Goal: Use online tool/utility: Utilize a website feature to perform a specific function

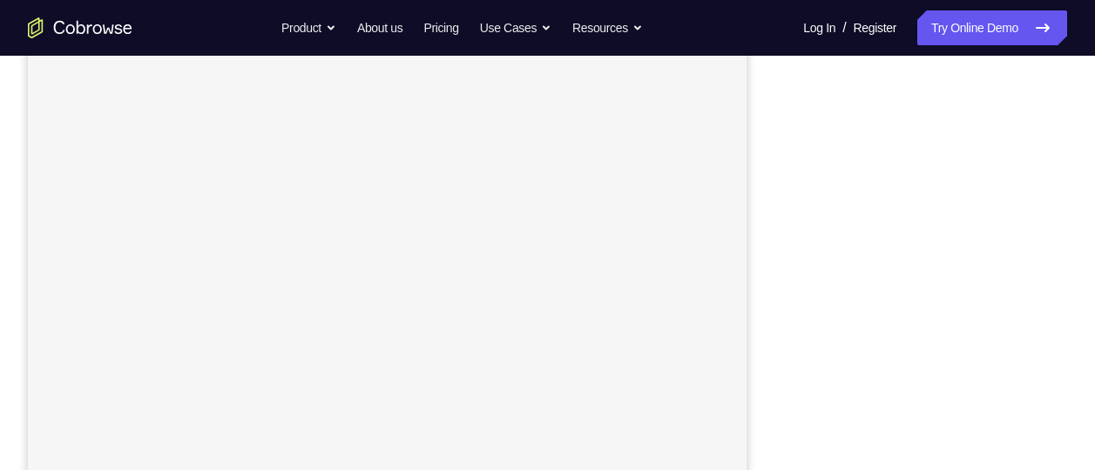
scroll to position [126, 0]
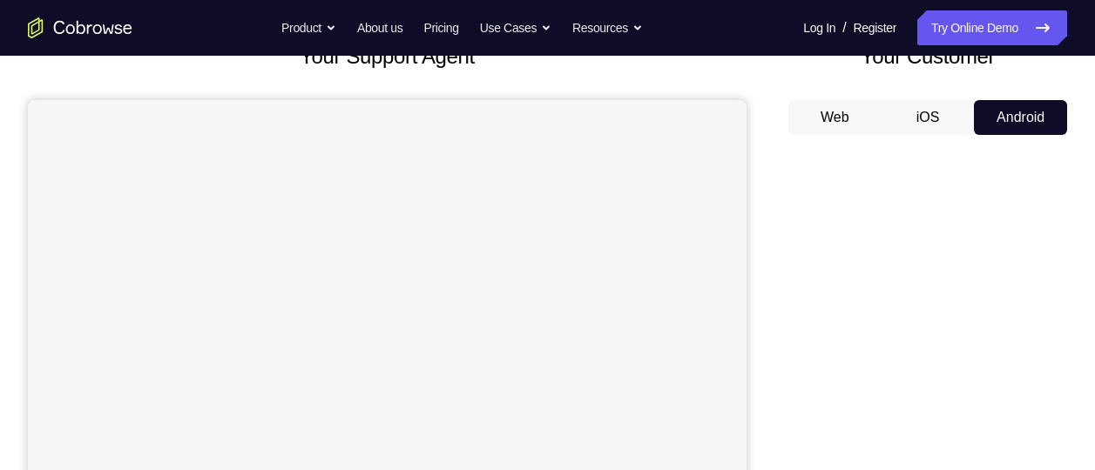
click at [923, 108] on button "iOS" at bounding box center [927, 117] width 93 height 35
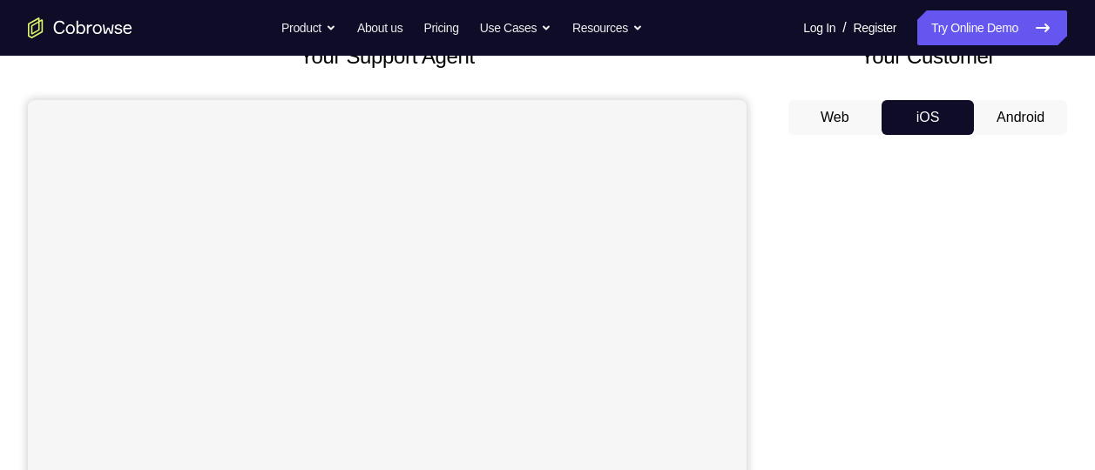
click at [1027, 111] on button "Android" at bounding box center [1020, 117] width 93 height 35
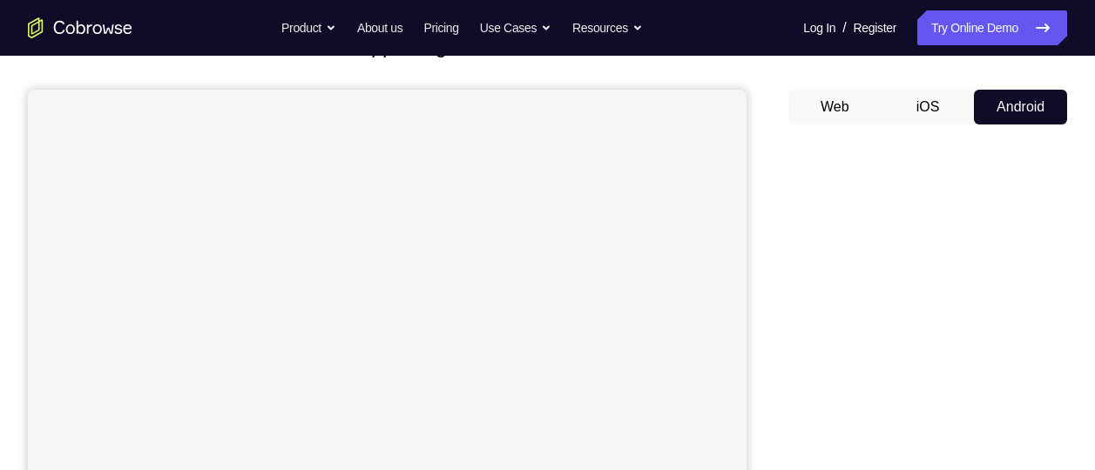
scroll to position [132, 0]
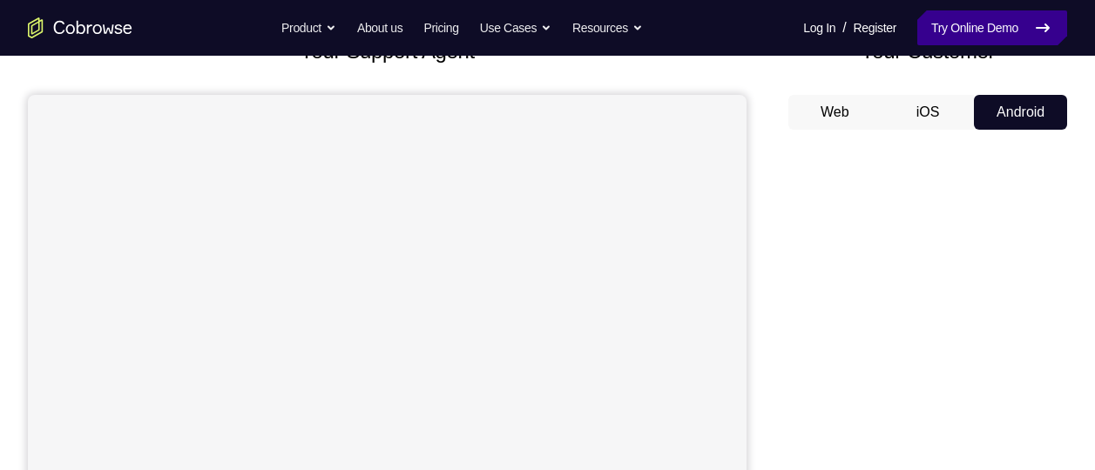
click at [950, 35] on link "Try Online Demo" at bounding box center [992, 27] width 150 height 35
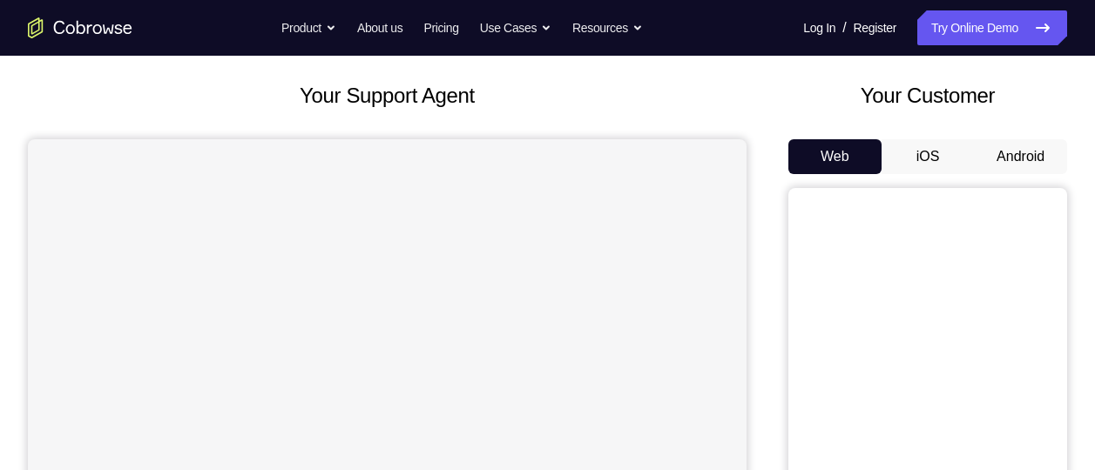
scroll to position [85, 0]
click at [1024, 153] on button "Android" at bounding box center [1020, 158] width 93 height 35
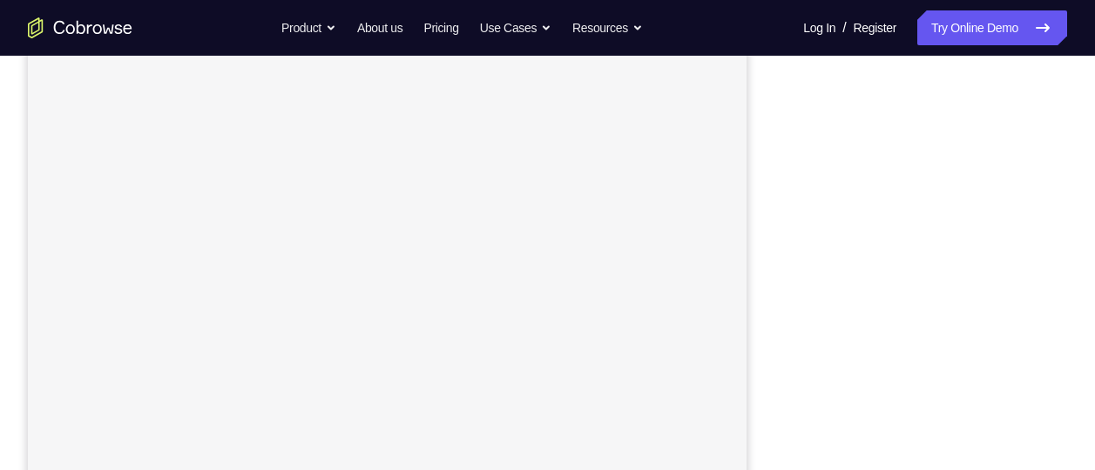
scroll to position [249, 0]
